Goal: Navigation & Orientation: Understand site structure

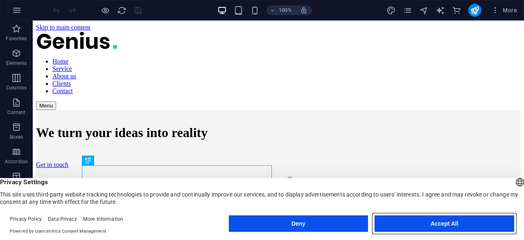
click at [454, 225] on button "Accept All" at bounding box center [445, 223] width 140 height 16
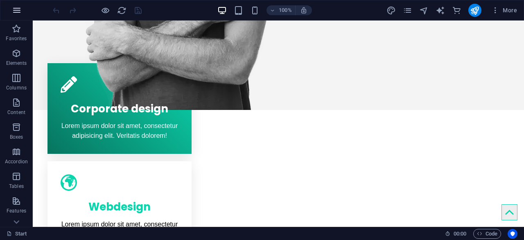
click at [10, 12] on button "button" at bounding box center [17, 10] width 20 height 20
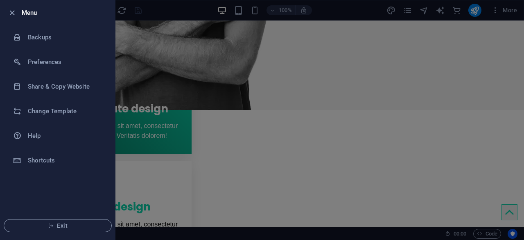
click at [494, 15] on div at bounding box center [262, 120] width 524 height 240
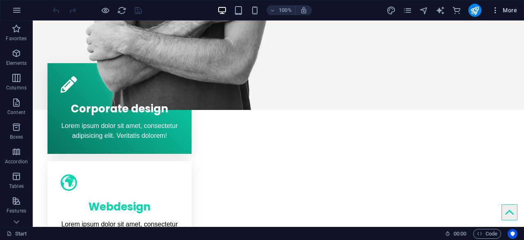
click at [495, 13] on icon "button" at bounding box center [496, 10] width 8 height 8
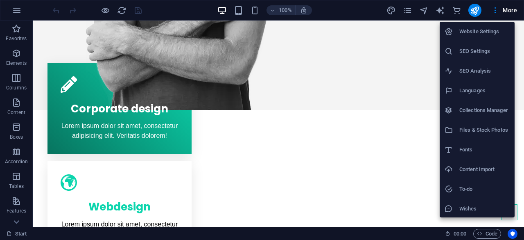
click at [397, 86] on div at bounding box center [262, 120] width 524 height 240
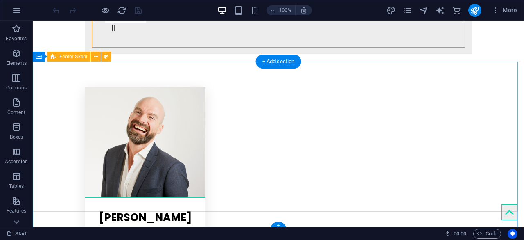
scroll to position [1726, 0]
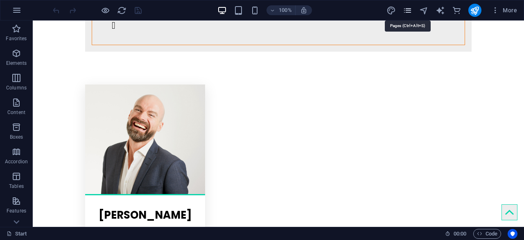
click at [408, 11] on icon "pages" at bounding box center [407, 10] width 9 height 9
